Goal: Register for event/course

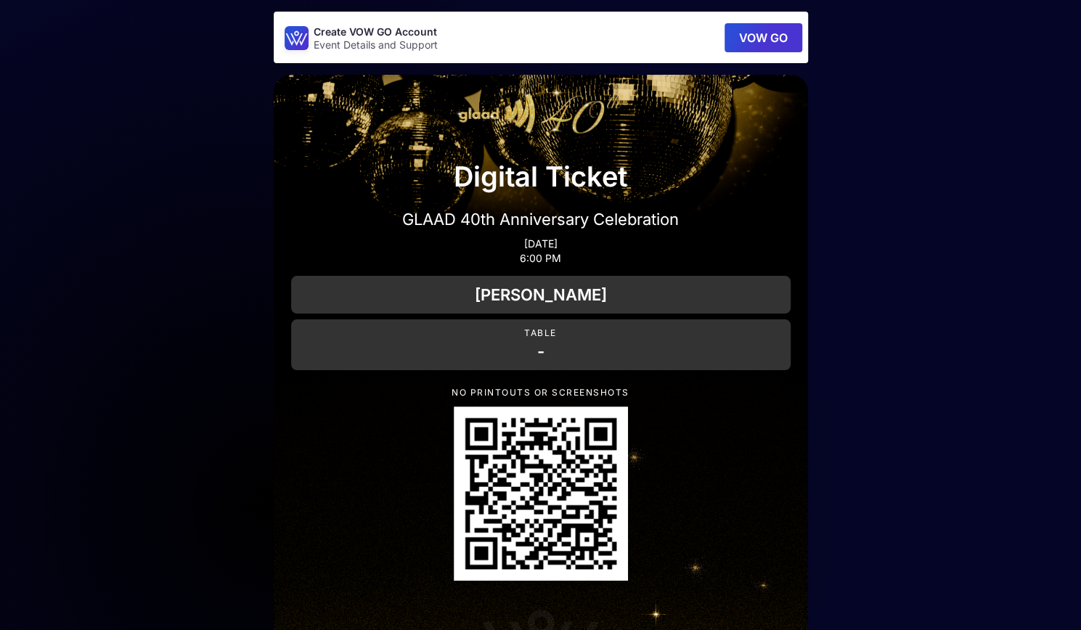
click at [765, 25] on button "VOW GO" at bounding box center [764, 37] width 78 height 29
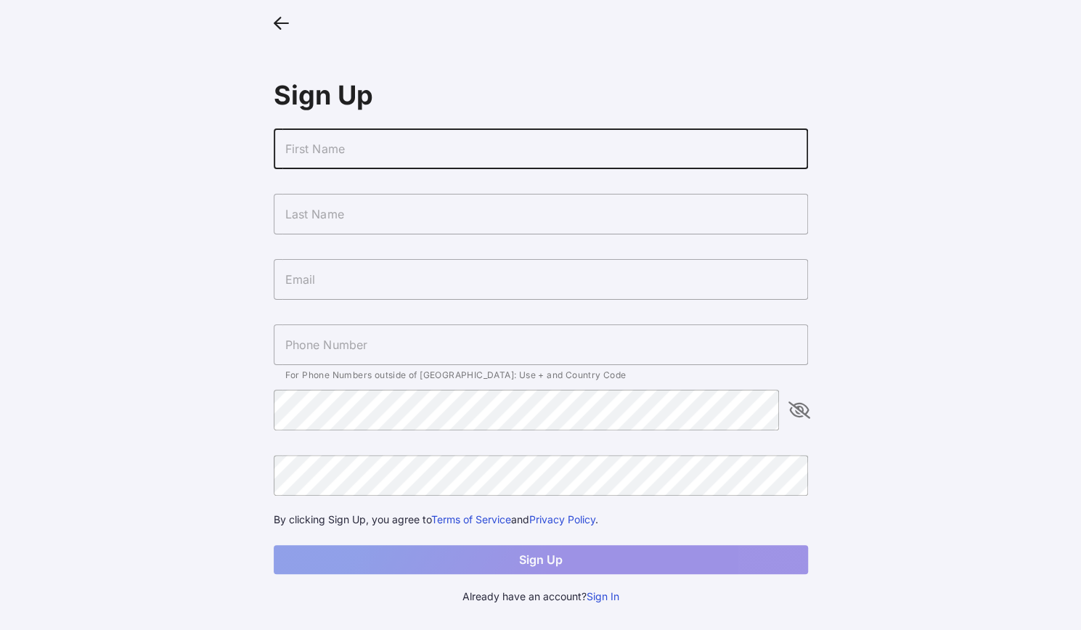
click at [390, 151] on input "text" at bounding box center [541, 149] width 534 height 41
type input "[PERSON_NAME]"
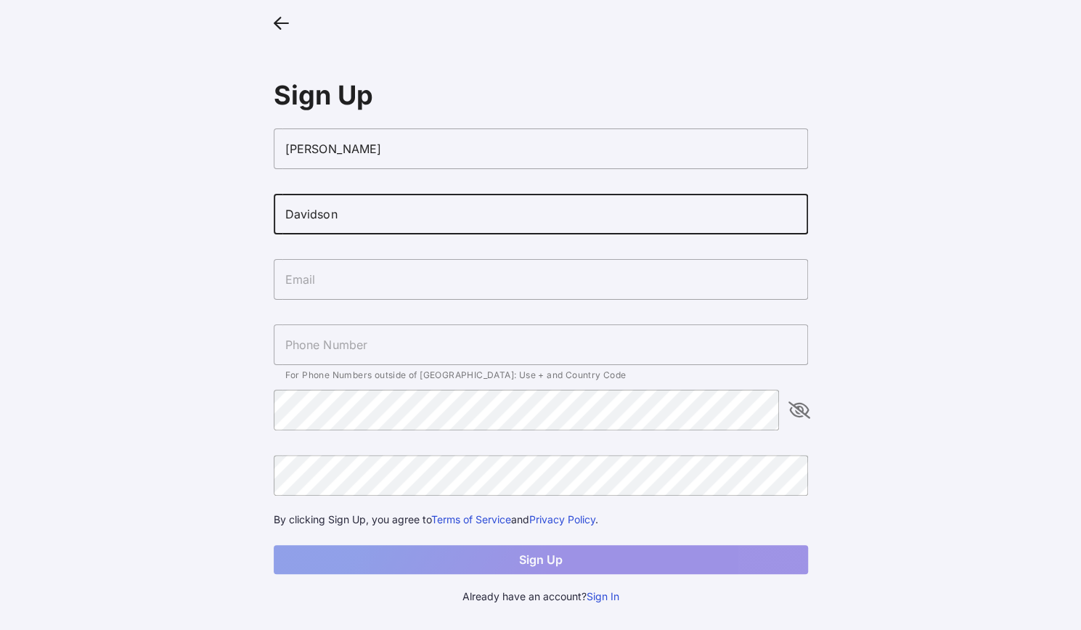
type input "Davidson"
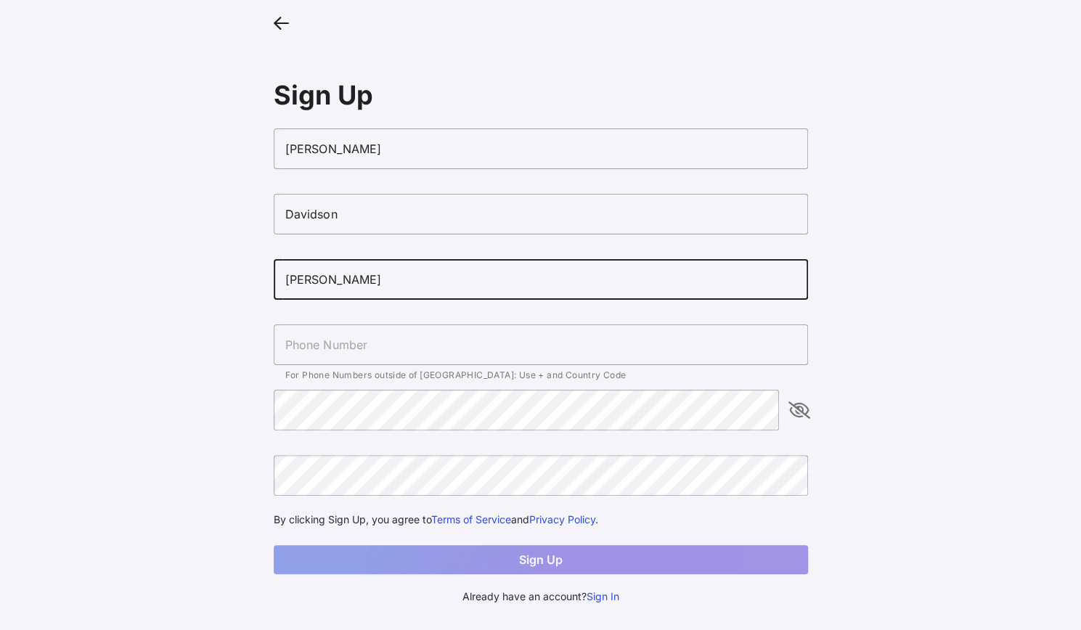
type input "[EMAIL_ADDRESS][PERSON_NAME][DOMAIN_NAME]"
click at [377, 342] on input "text" at bounding box center [541, 345] width 534 height 41
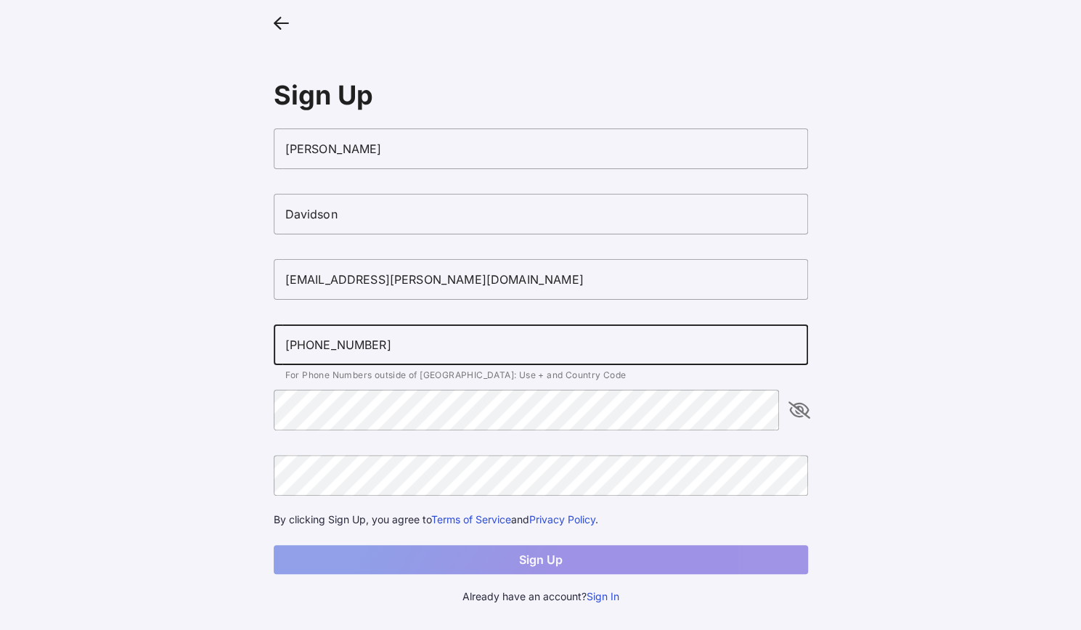
type input "[PHONE_NUMBER]"
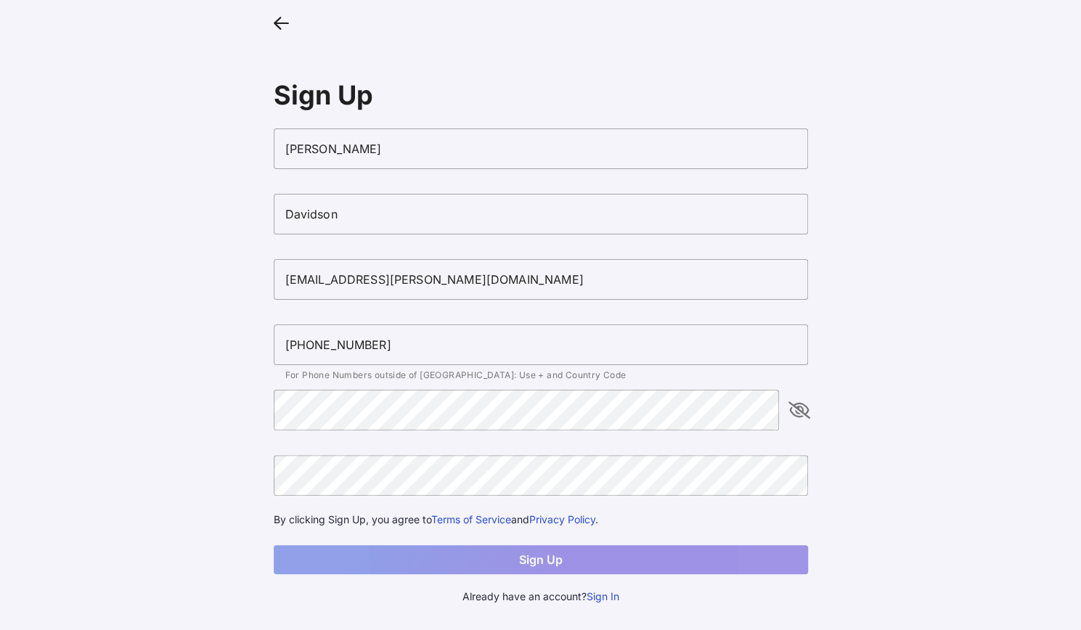
click at [807, 417] on div at bounding box center [799, 410] width 17 height 41
click at [796, 407] on icon "appended action" at bounding box center [799, 409] width 17 height 17
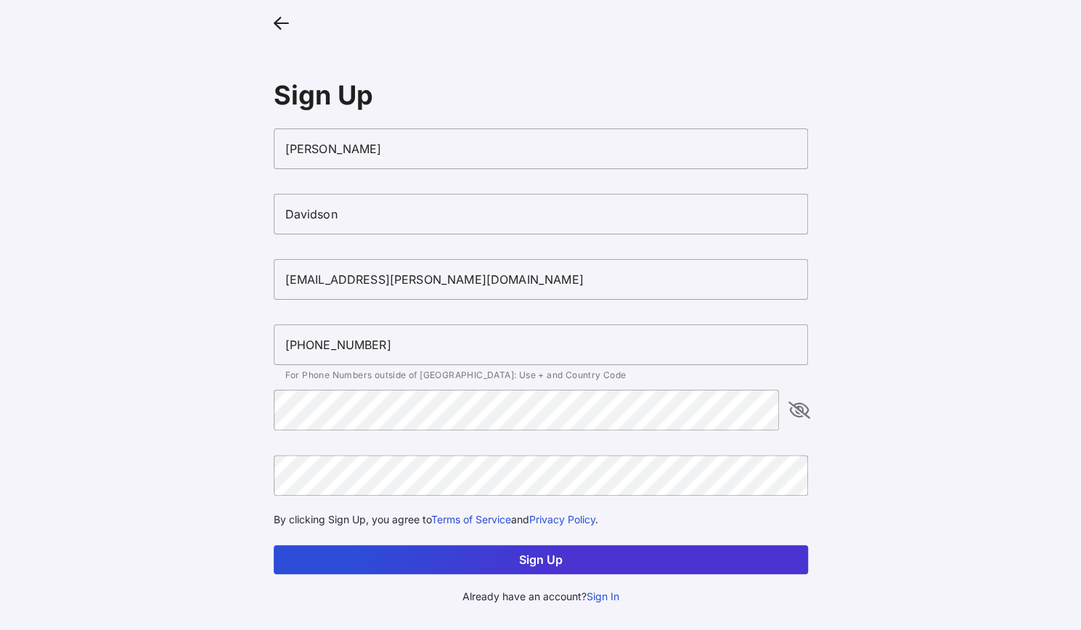
click at [394, 543] on form "[PERSON_NAME] [PERSON_NAME][EMAIL_ADDRESS][PERSON_NAME][DOMAIN_NAME] [PHONE_NUM…" at bounding box center [541, 352] width 534 height 446
click at [384, 559] on button "Sign Up" at bounding box center [541, 559] width 534 height 29
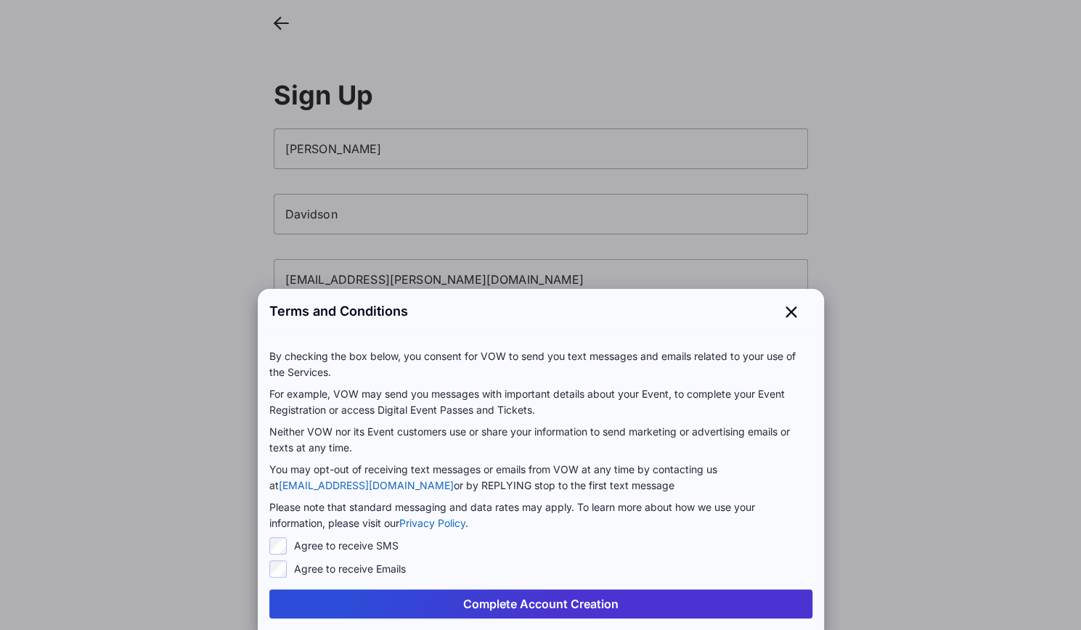
click at [533, 612] on button "Complete Account Creation" at bounding box center [540, 604] width 543 height 29
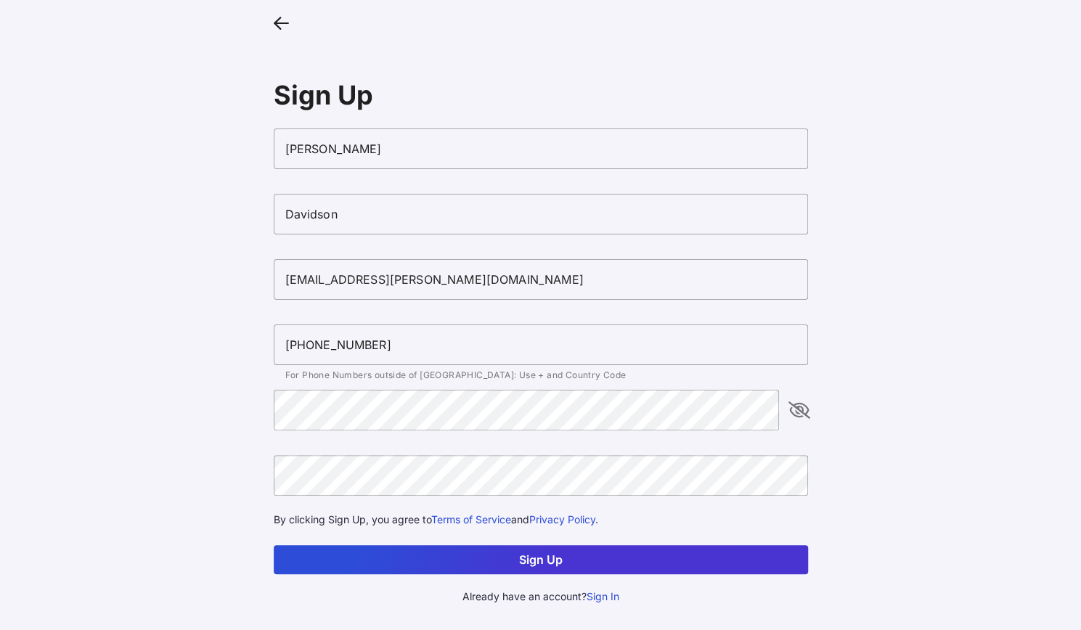
click at [539, 553] on button "Sign Up" at bounding box center [541, 559] width 534 height 29
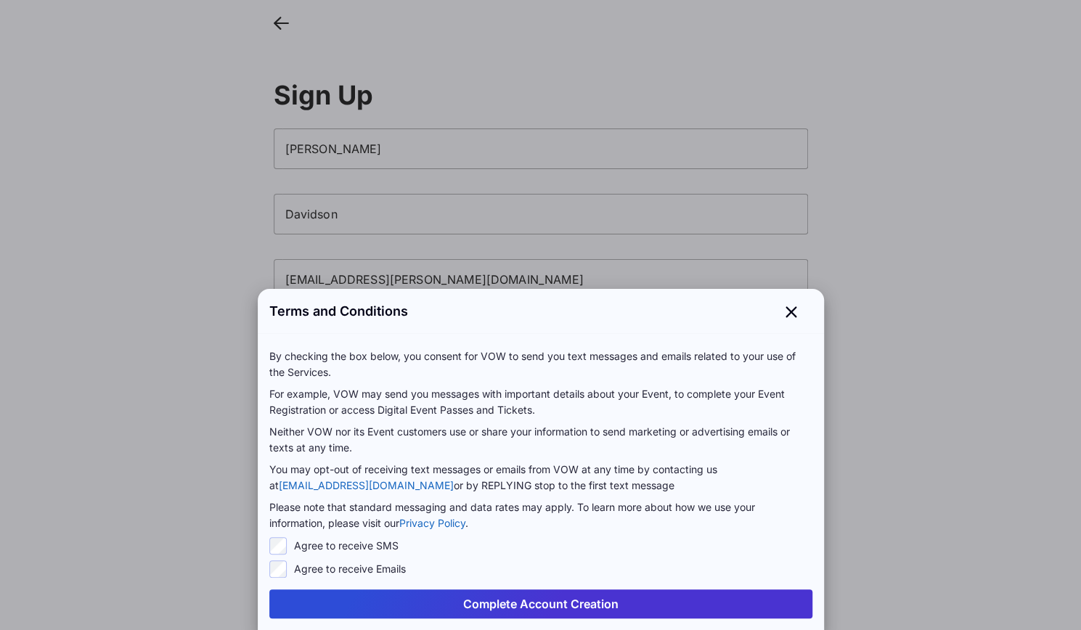
click at [515, 605] on button "Complete Account Creation" at bounding box center [540, 604] width 543 height 29
